Goal: Transaction & Acquisition: Purchase product/service

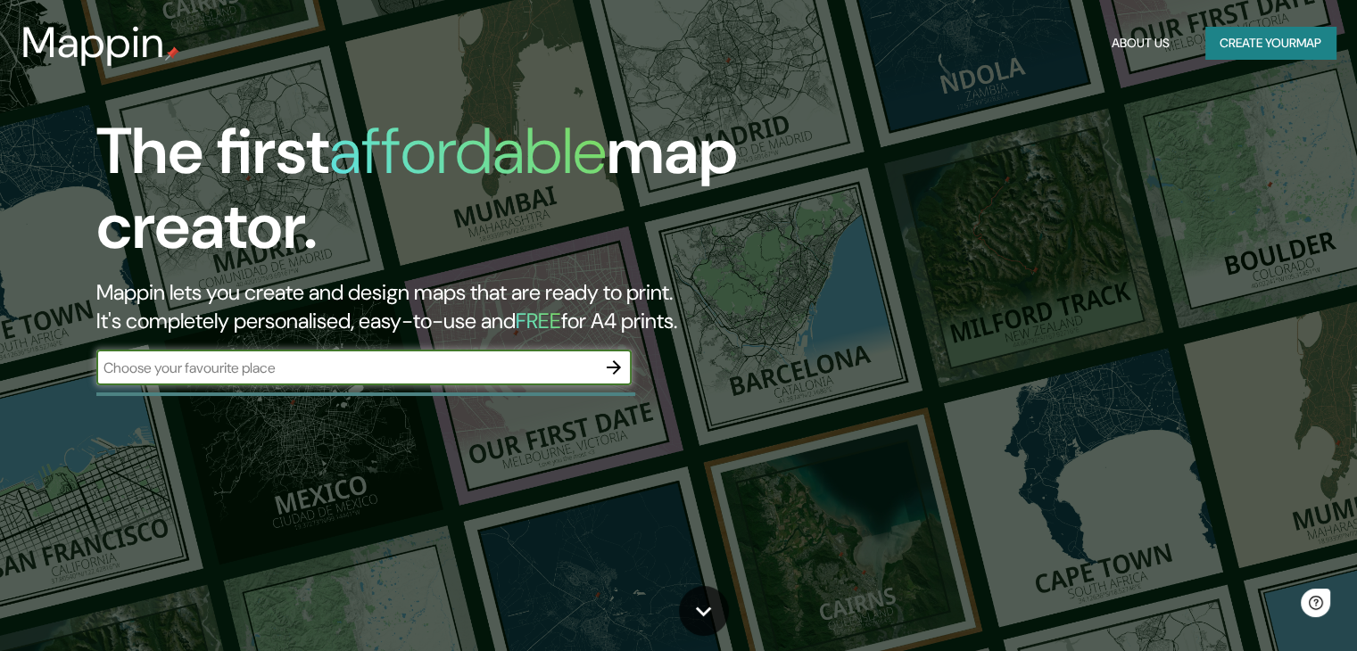
click at [244, 368] on input "text" at bounding box center [346, 368] width 500 height 21
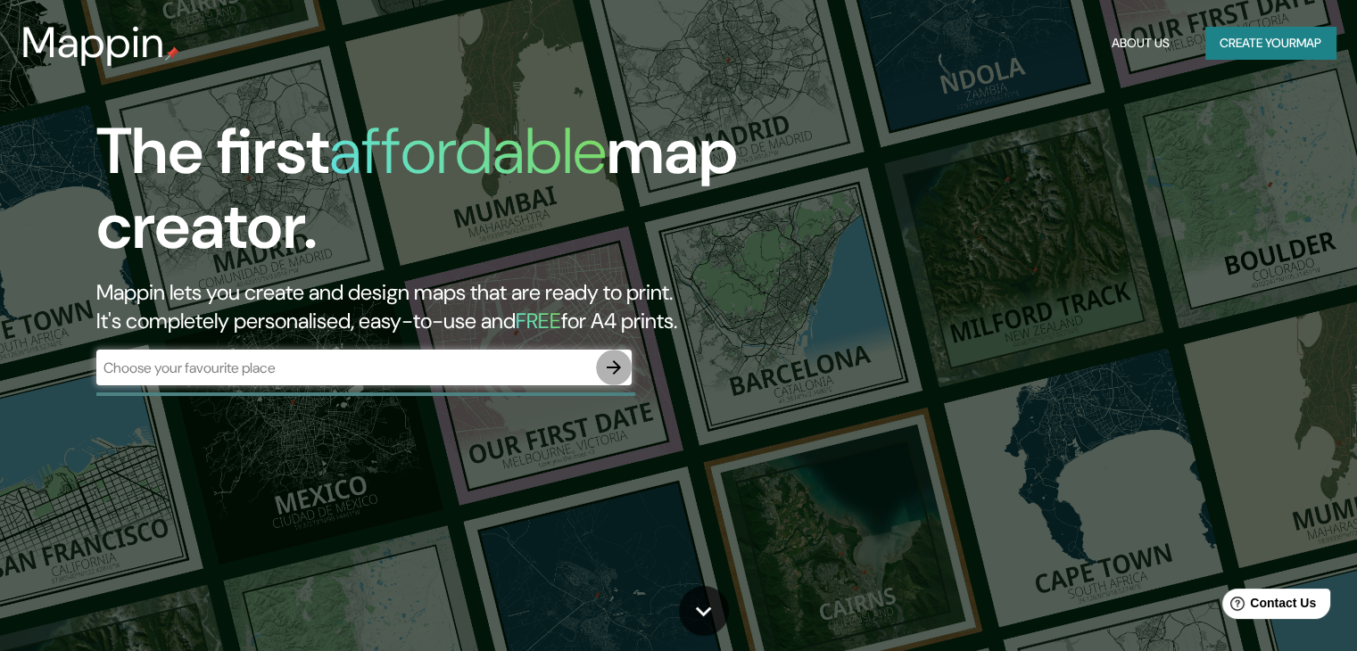
click at [617, 373] on icon "button" at bounding box center [613, 367] width 21 height 21
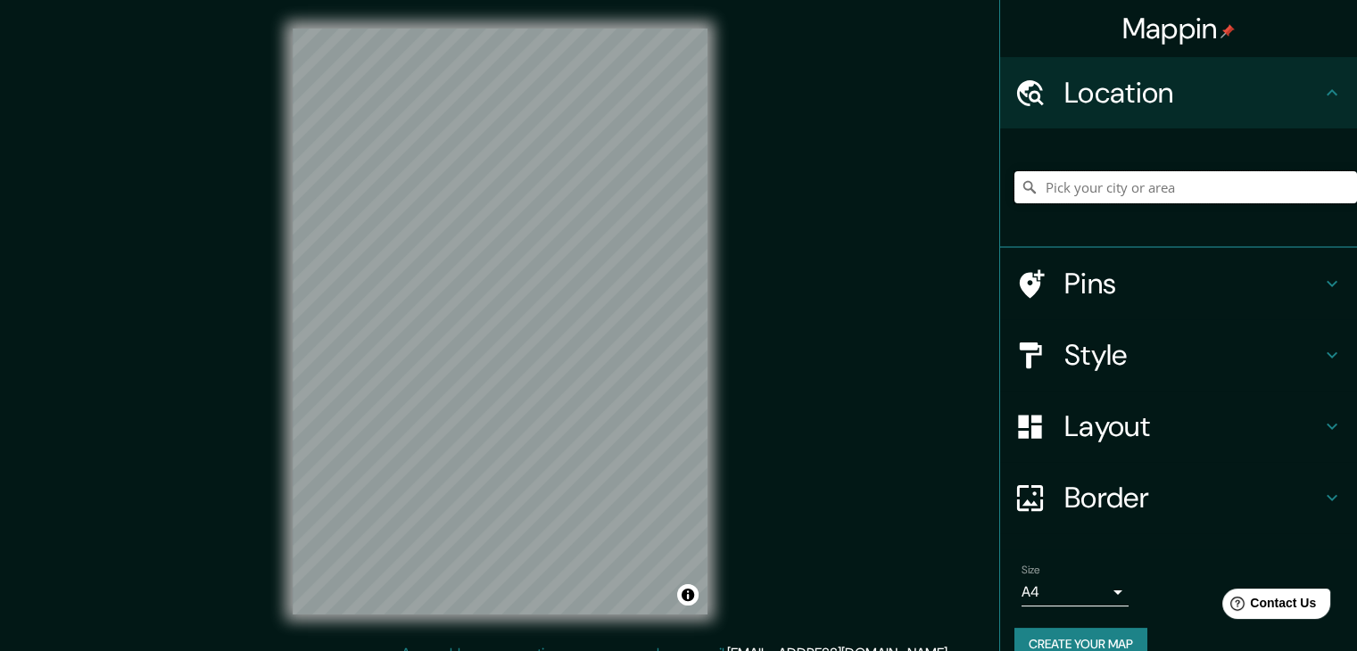
click at [1131, 185] on input "Pick your city or area" at bounding box center [1185, 187] width 343 height 32
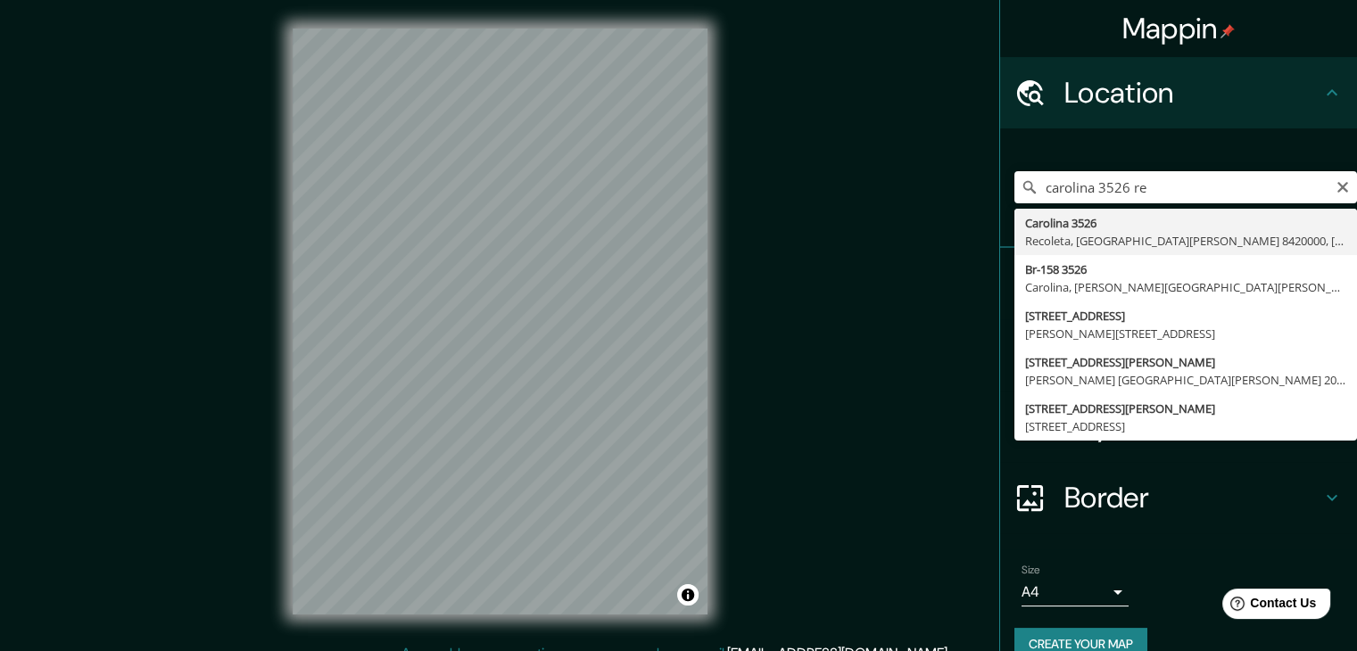
type input "Carolina 3526, Recoleta, Región Metropolitana de Santiago 8420000, Chile"
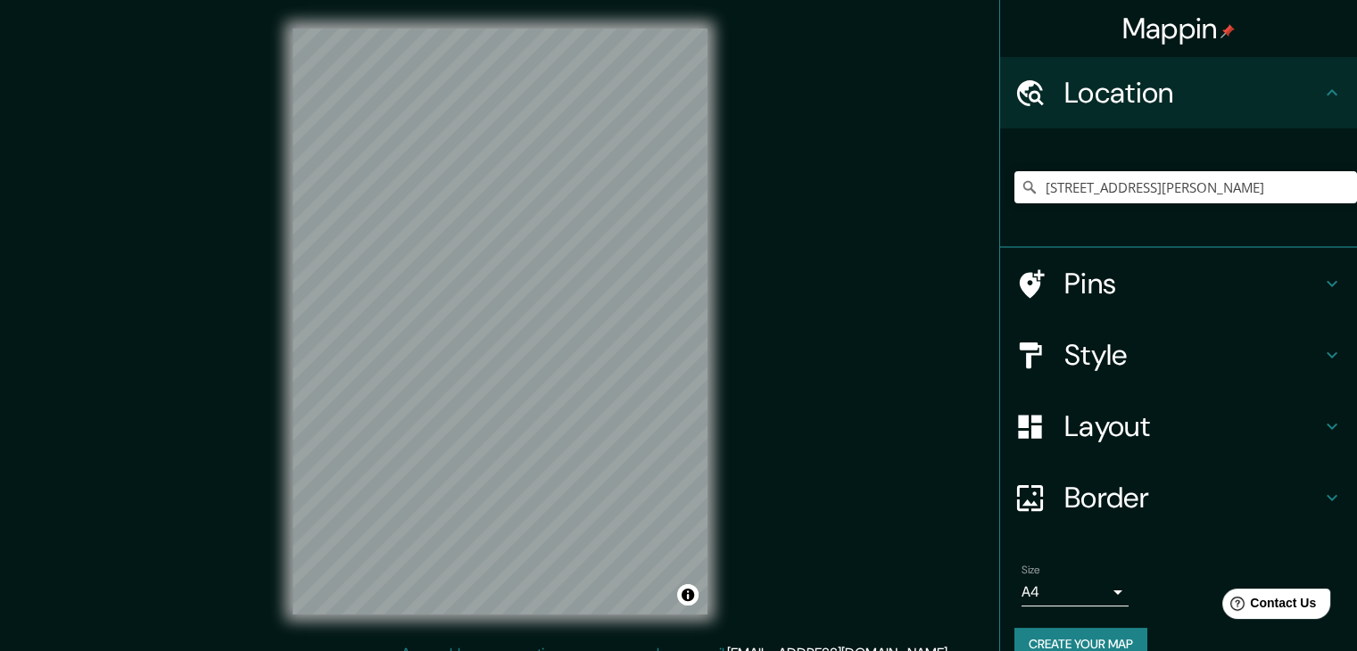
click at [1082, 636] on button "Create your map" at bounding box center [1080, 644] width 133 height 33
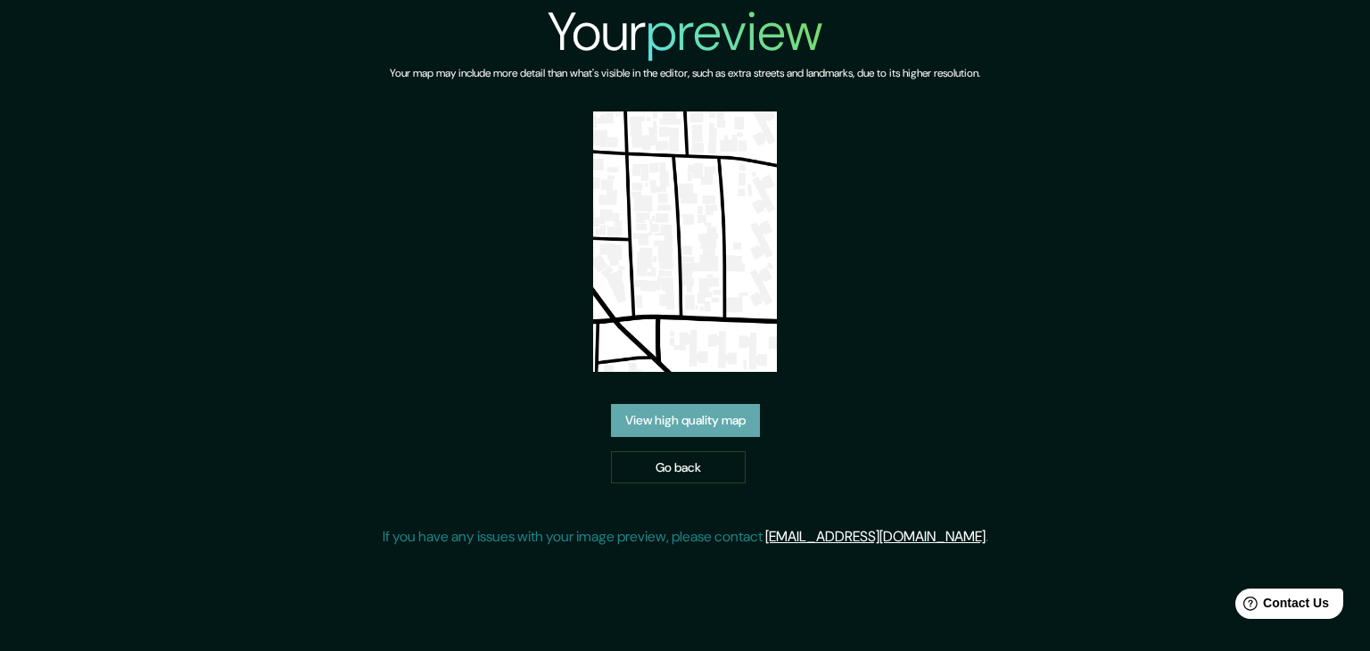
click at [682, 404] on link "View high quality map" at bounding box center [685, 420] width 149 height 33
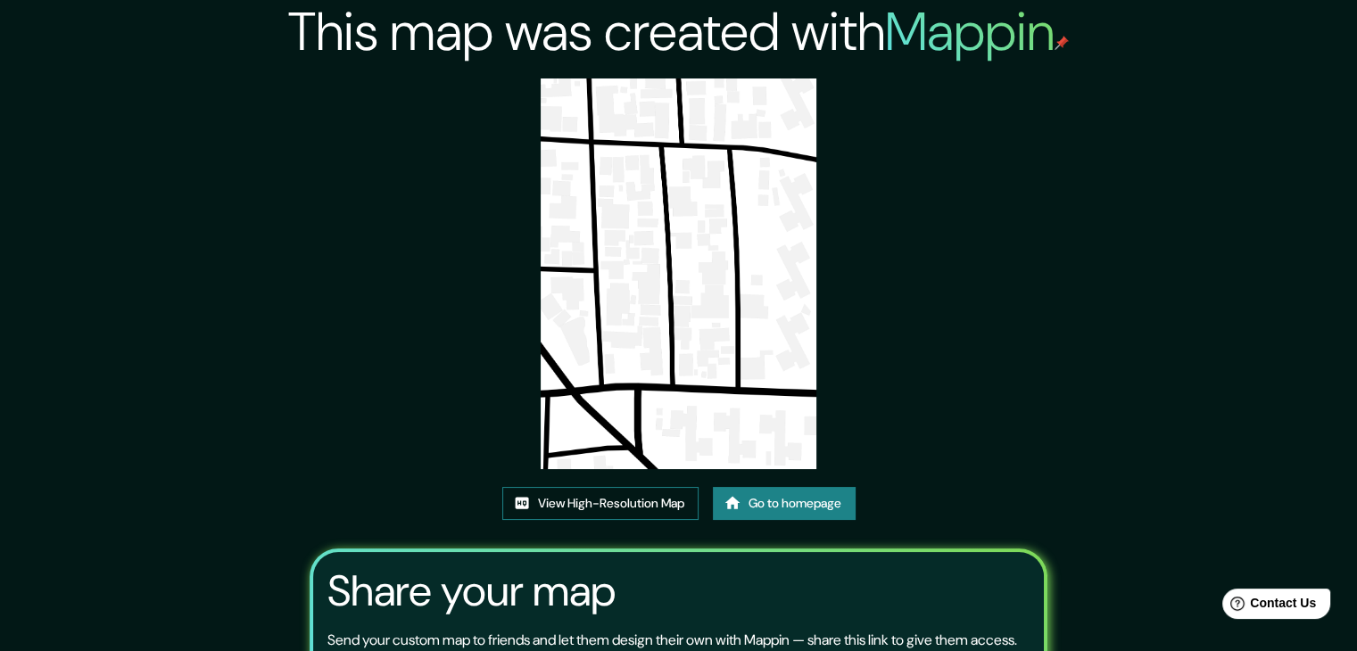
click at [520, 505] on icon at bounding box center [521, 504] width 13 height 12
